Goal: Information Seeking & Learning: Learn about a topic

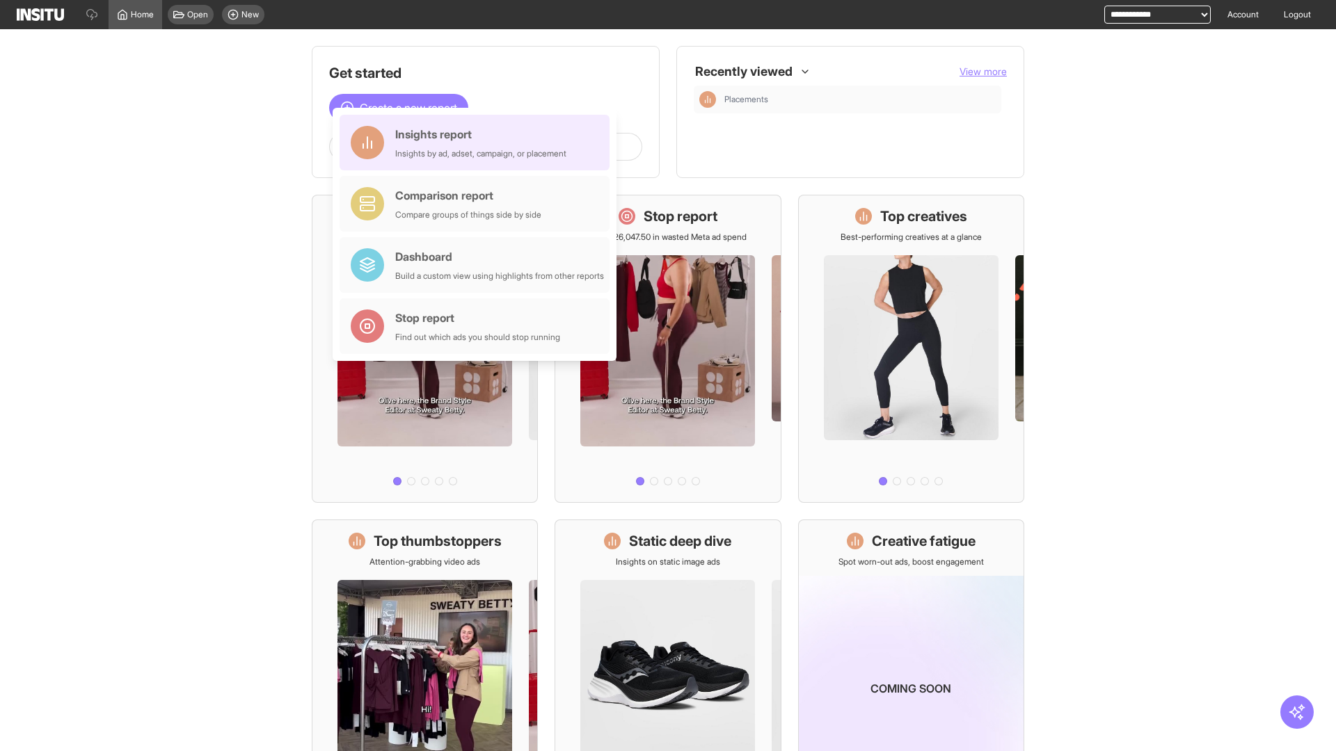
click at [478, 143] on div "Insights report Insights by ad, adset, campaign, or placement" at bounding box center [480, 142] width 171 height 33
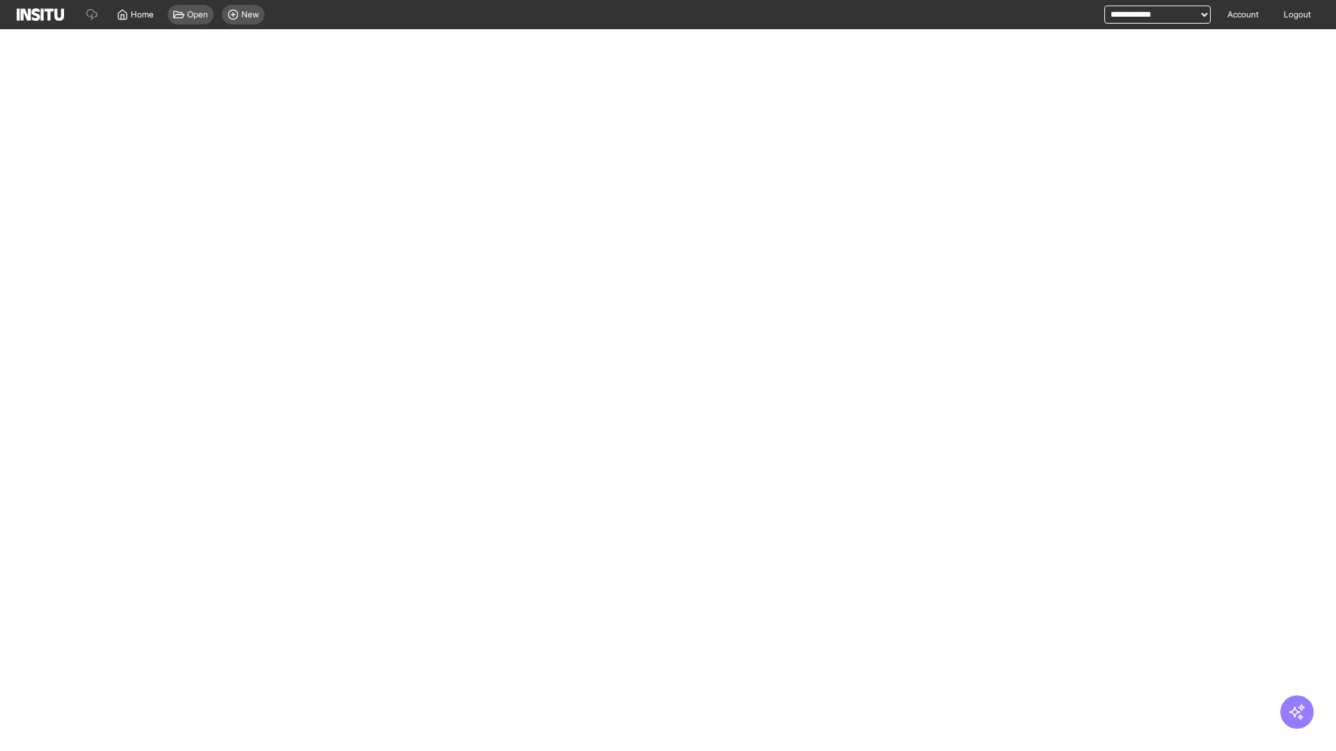
select select "**"
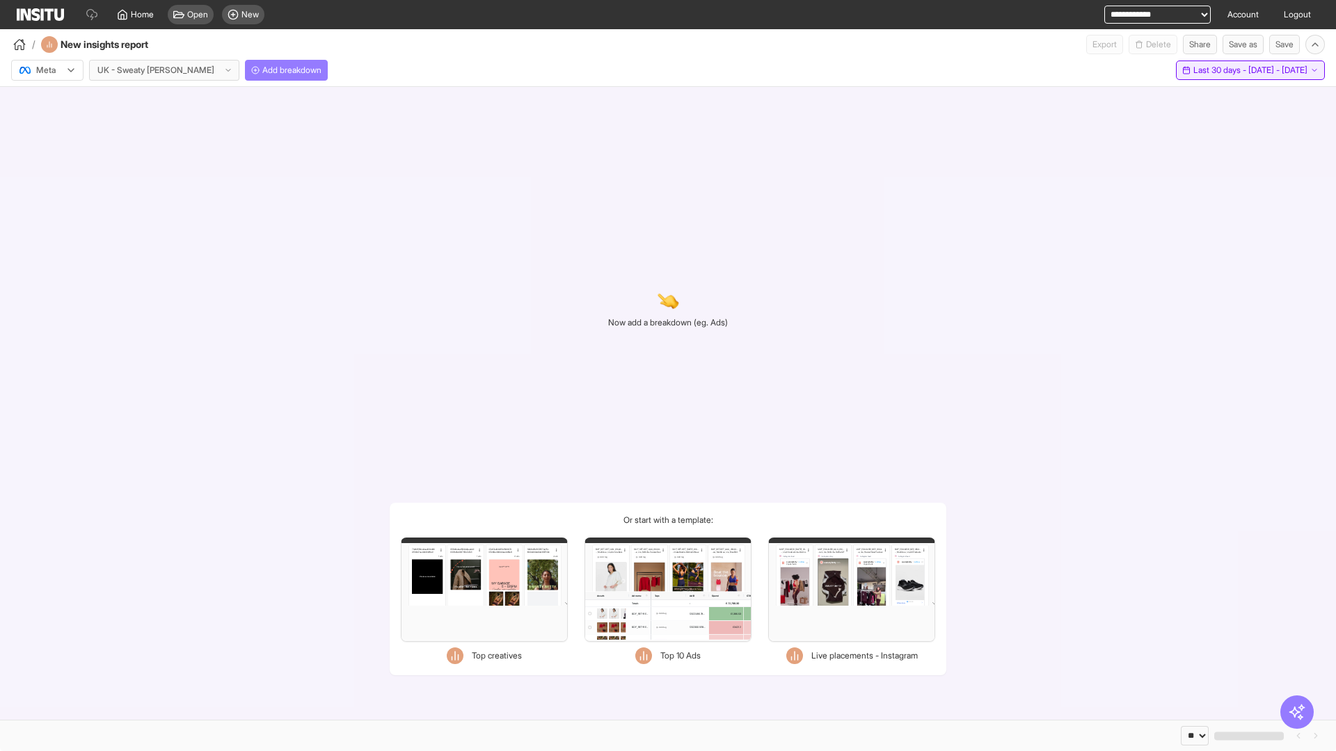
click at [1224, 70] on span "Last 30 days - [DATE] - [DATE]" at bounding box center [1250, 70] width 114 height 11
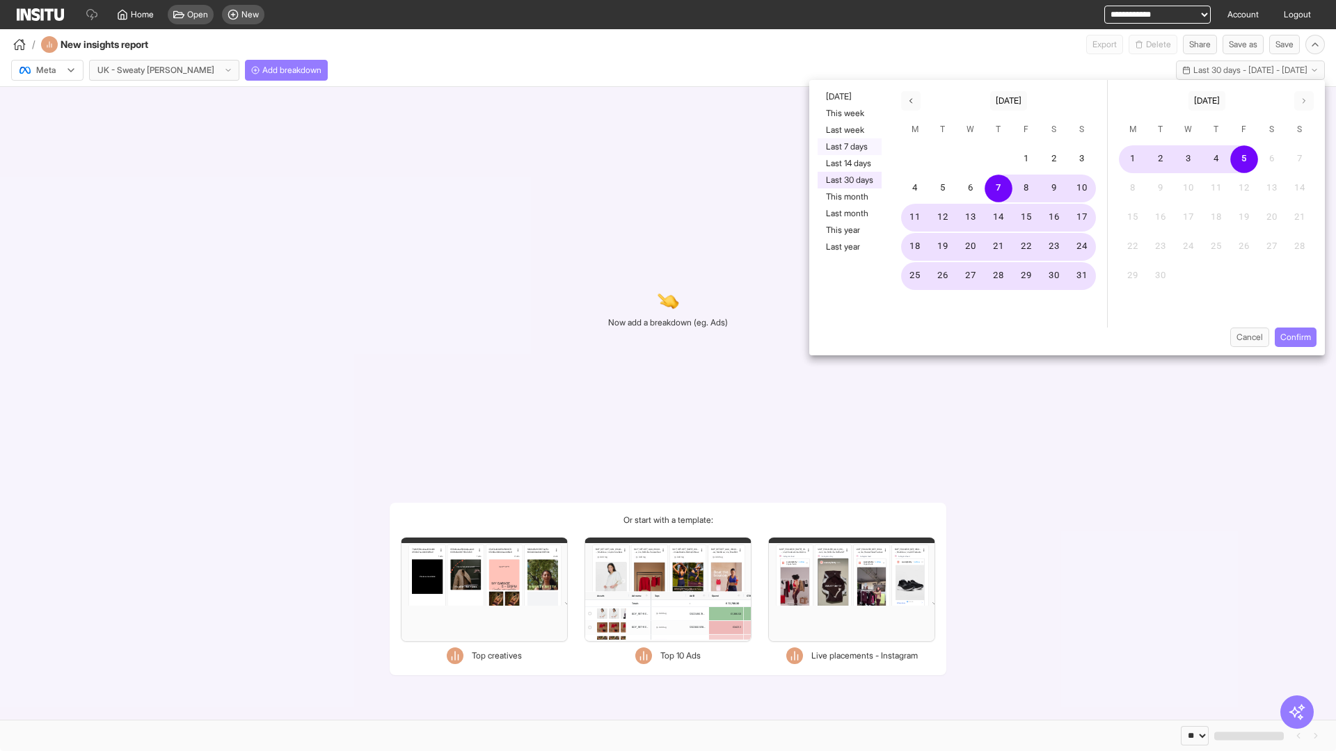
click at [848, 147] on button "Last 7 days" at bounding box center [849, 146] width 64 height 17
